Goal: Transaction & Acquisition: Purchase product/service

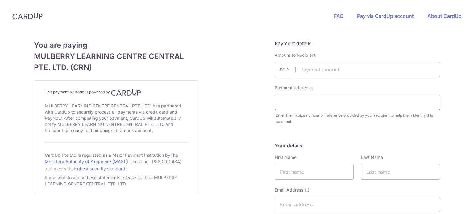
drag, startPoint x: 0, startPoint y: 0, endPoint x: 326, endPoint y: 100, distance: 340.6
click at [326, 100] on input "text" at bounding box center [357, 102] width 165 height 15
type input "[PERSON_NAME] [PERSON_NAME] [PERSON_NAME]"
click at [310, 171] on input "text" at bounding box center [314, 171] width 79 height 15
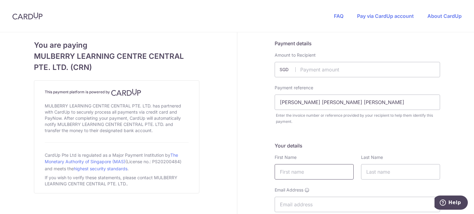
type input "[PERSON_NAME]"
type input "[EMAIL_ADDRESS][DOMAIN_NAME]"
type input "89084069"
type input "158745"
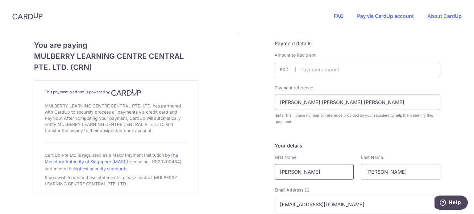
type input "10 Alexandra View, 27-04"
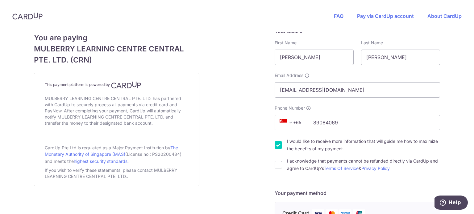
scroll to position [127, 0]
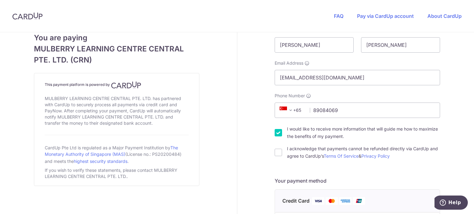
click at [278, 131] on input "I would like to receive more information that will guide me how to maximize the…" at bounding box center [278, 132] width 7 height 7
checkbox input "false"
click at [275, 150] on input "I acknowledge that payments cannot be refunded directly via CardUp and agree to…" at bounding box center [278, 152] width 7 height 7
checkbox input "true"
click at [269, 148] on div "Payment details Amount to Recipient SGD Payment reference [PERSON_NAME] [PERSON…" at bounding box center [357, 202] width 241 height 595
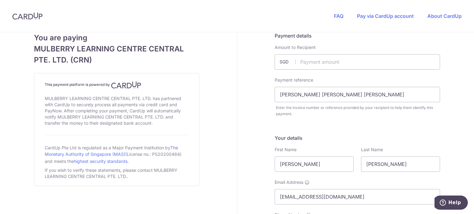
scroll to position [0, 0]
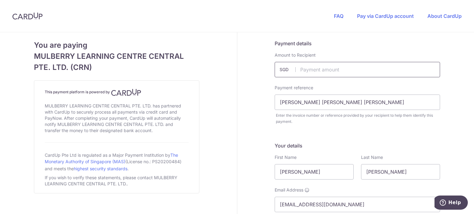
click at [324, 75] on input "text" at bounding box center [357, 69] width 165 height 15
type input "2134.00"
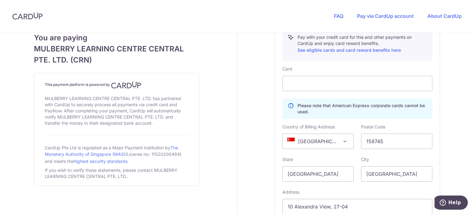
scroll to position [328, 0]
click at [394, 145] on input "158745" at bounding box center [396, 142] width 71 height 15
type input "228606"
click at [456, 133] on div "Payment details Amount to Recipient 2134.00 SGD Payment reference [PERSON_NAME]…" at bounding box center [357, 1] width 241 height 595
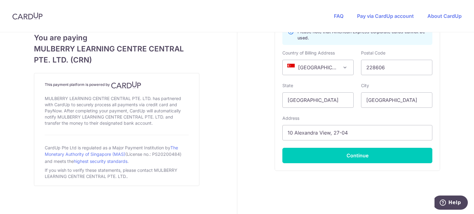
scroll to position [412, 0]
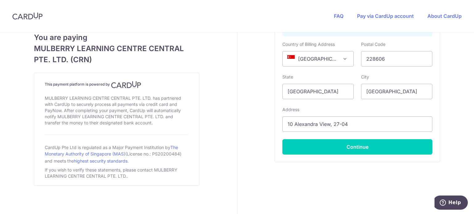
click at [384, 132] on div "Card Please note that American Express corporate cards cannot be used. Country …" at bounding box center [357, 69] width 150 height 172
click at [389, 126] on input "10 Alexandra View, 27-04" at bounding box center [357, 124] width 150 height 15
type input "[STREET_ADDRESS]"
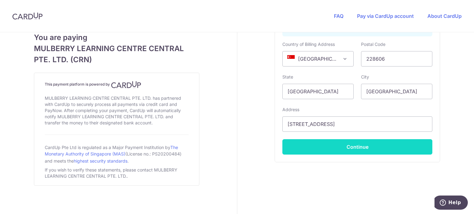
click at [348, 148] on button "Continue" at bounding box center [357, 147] width 150 height 15
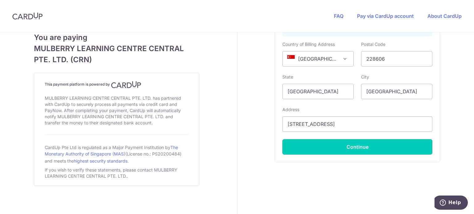
type input "**** 6408"
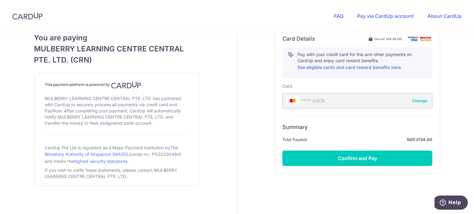
scroll to position [323, 0]
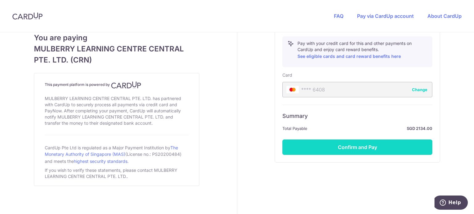
click at [400, 145] on button "Confirm and Pay" at bounding box center [357, 147] width 150 height 15
